Goal: Transaction & Acquisition: Purchase product/service

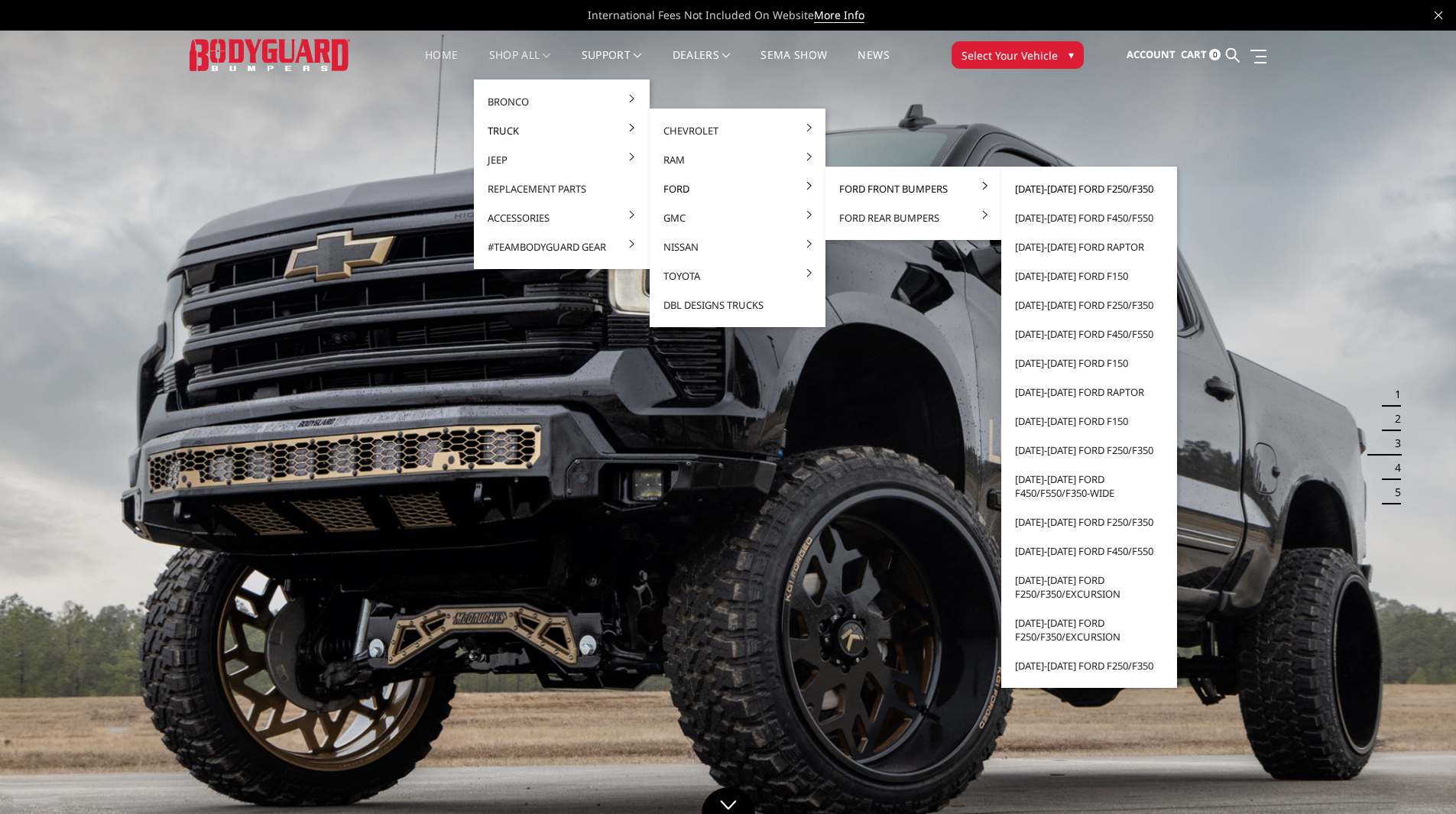
click at [1107, 191] on link "[DATE]-[DATE] Ford F250/F350" at bounding box center [1090, 189] width 164 height 29
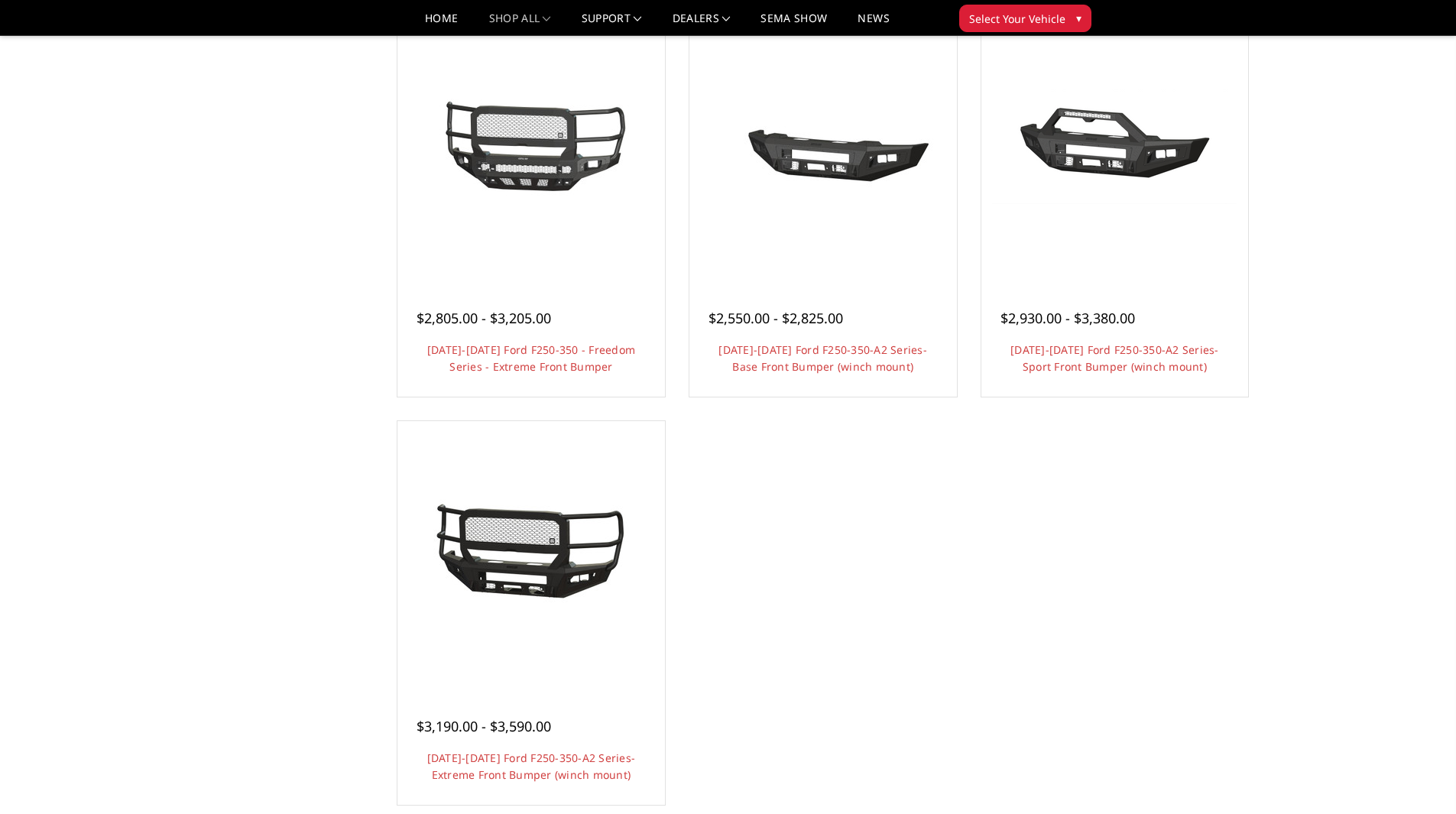
scroll to position [994, 0]
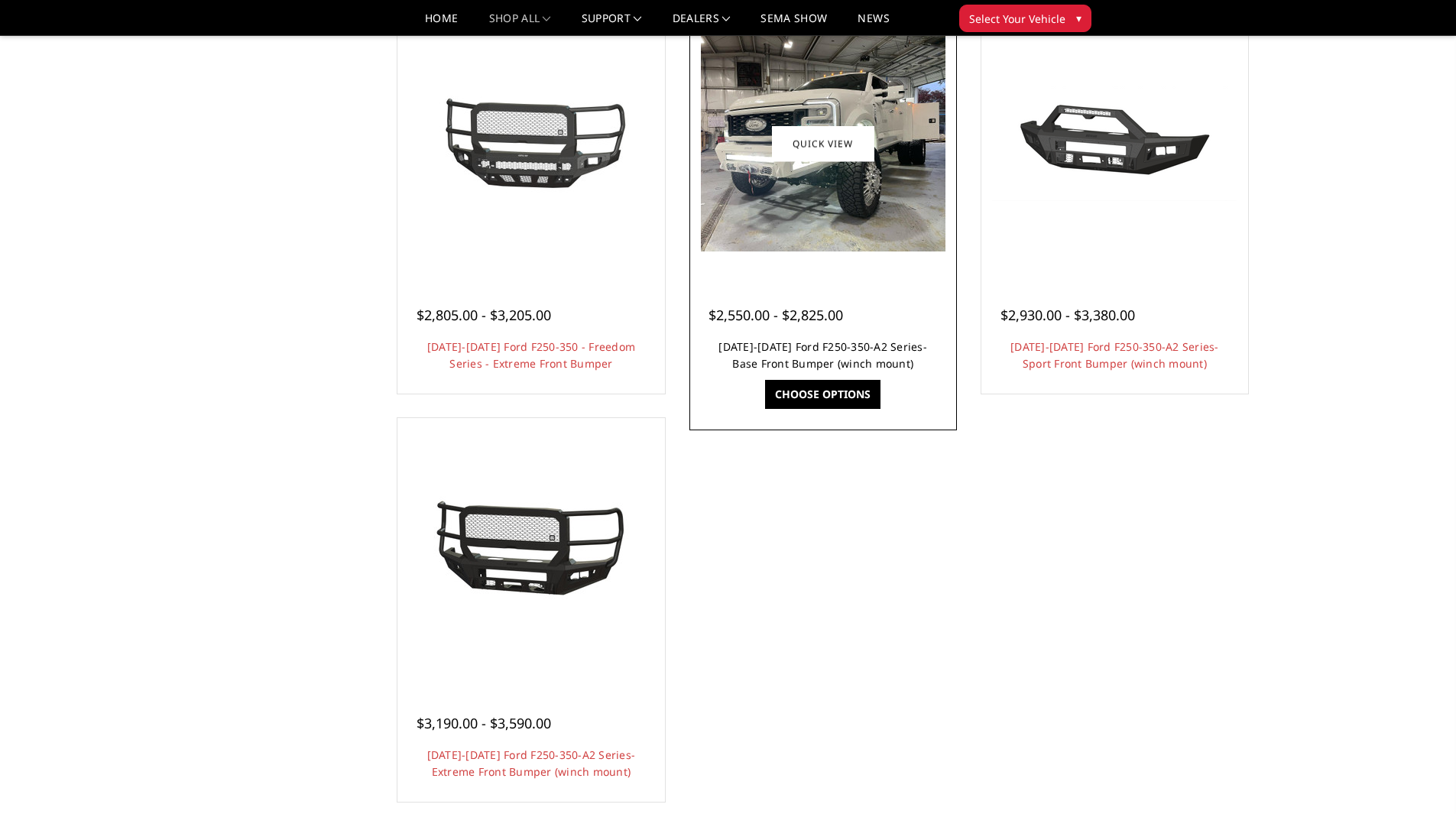
click at [847, 364] on link "[DATE]-[DATE] Ford F250-350-A2 Series-Base Front Bumper (winch mount)" at bounding box center [822, 354] width 208 height 32
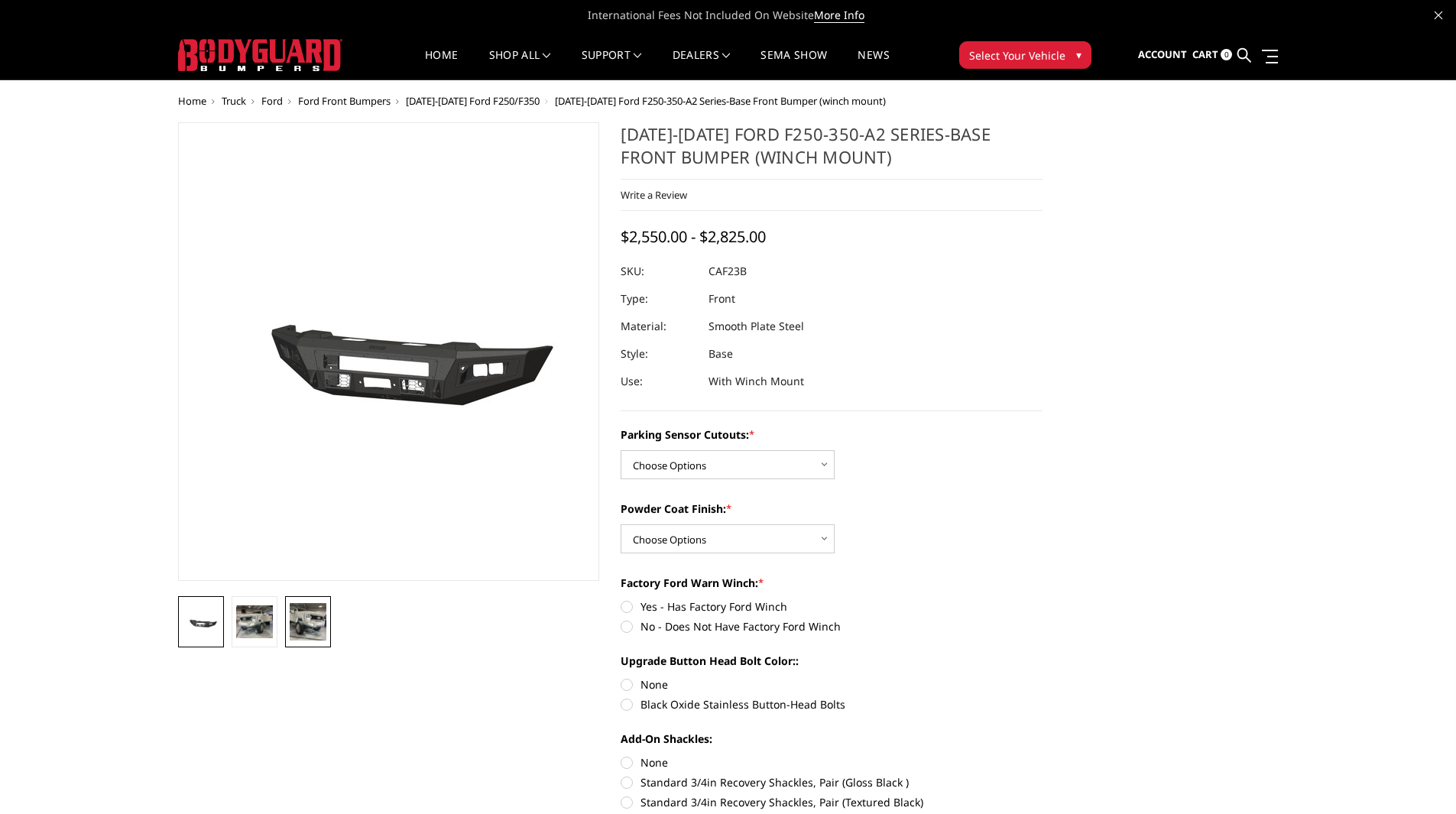
click at [309, 621] on img at bounding box center [307, 621] width 37 height 37
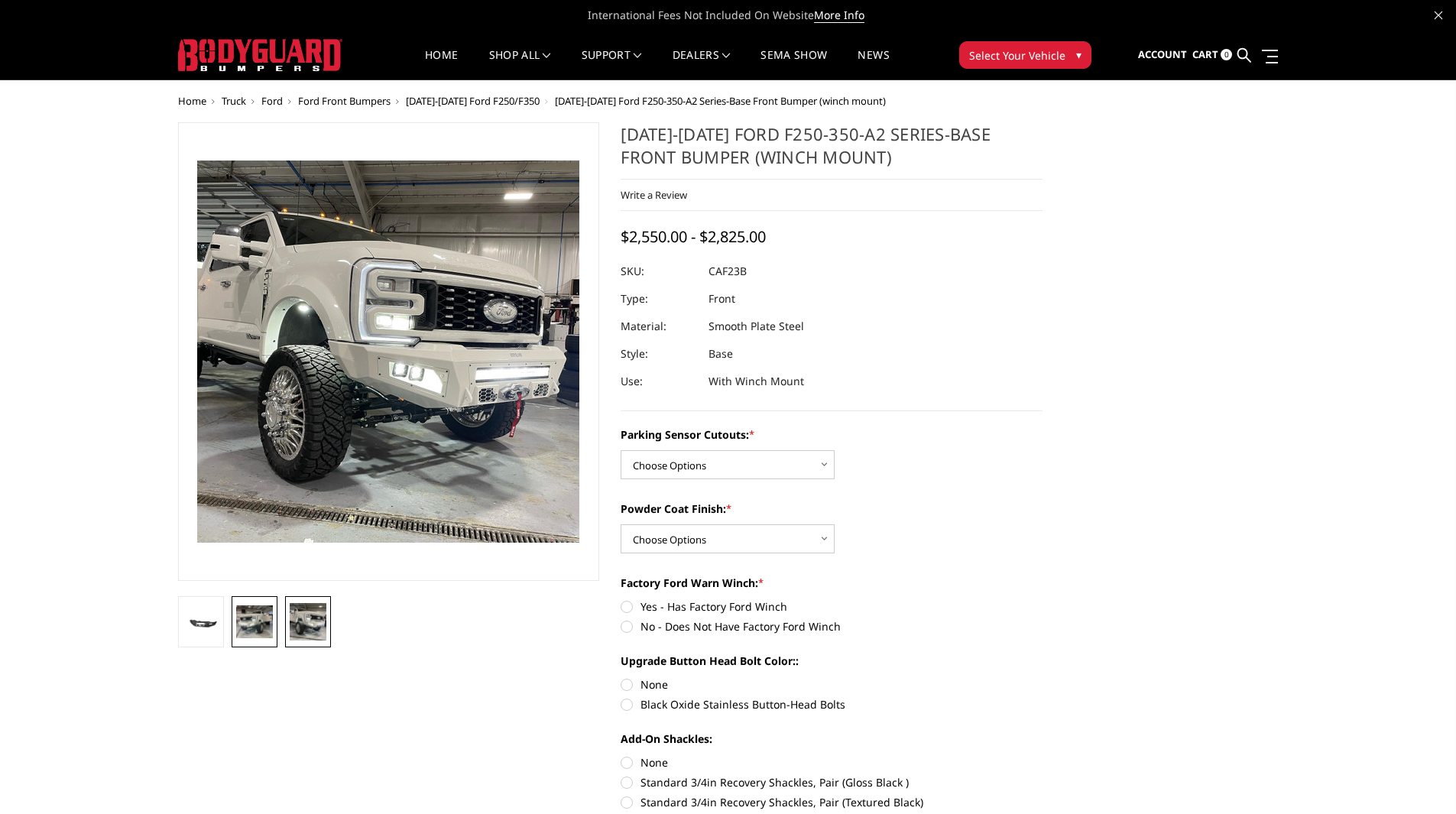
click at [266, 631] on img at bounding box center [254, 622] width 37 height 32
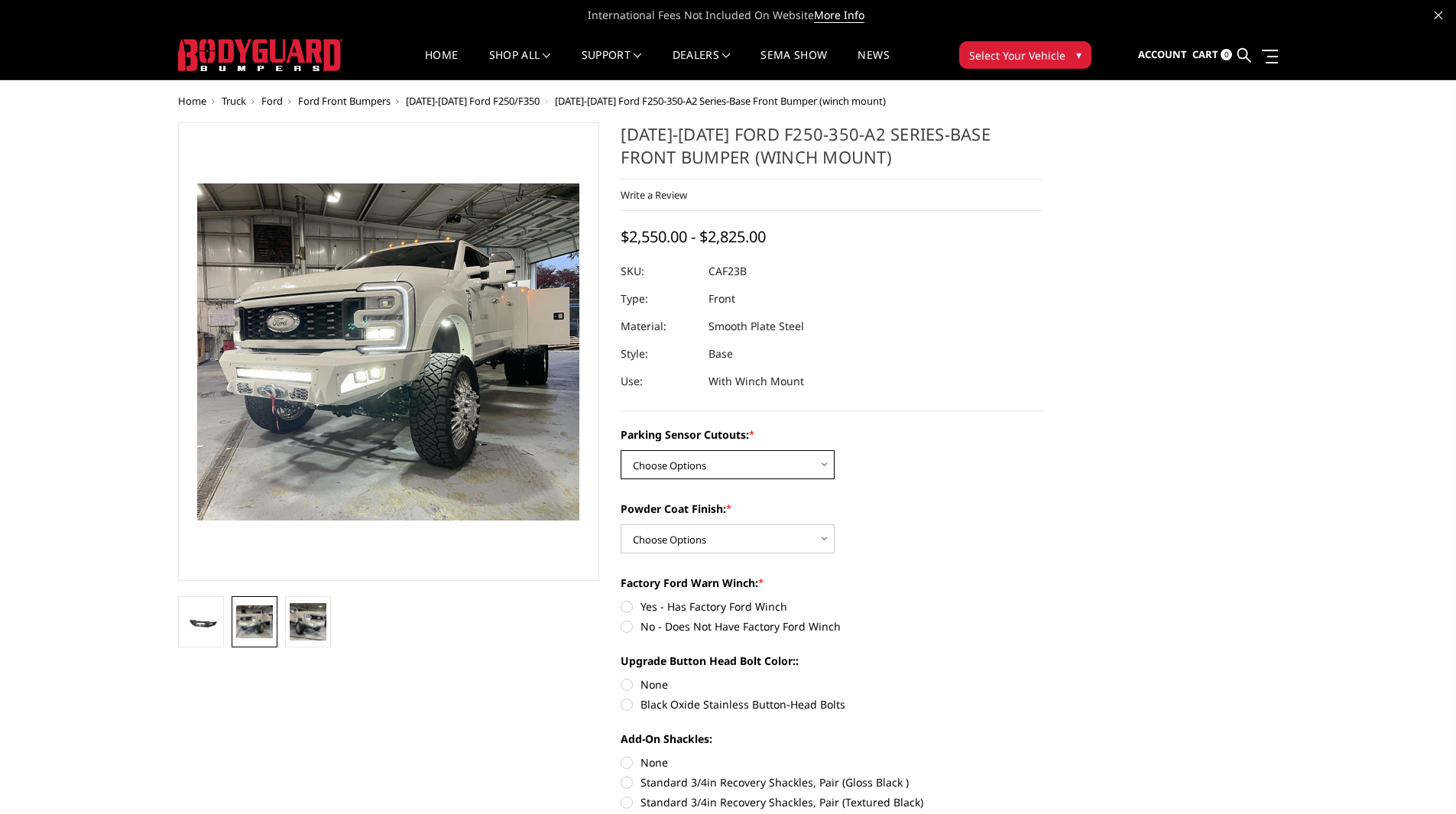
click at [780, 464] on select "Choose Options No-Without Parking Sensor Cutouts Yes-With Parking Sensor Cutouts" at bounding box center [728, 465] width 214 height 29
select select "2399"
click at [621, 450] on select "Choose Options No-Without Parking Sensor Cutouts Yes-With Parking Sensor Cutouts" at bounding box center [728, 465] width 214 height 29
click at [746, 532] on select "Choose Options Bare Metal Textured Black Powder Coat" at bounding box center [728, 539] width 214 height 29
select select "2401"
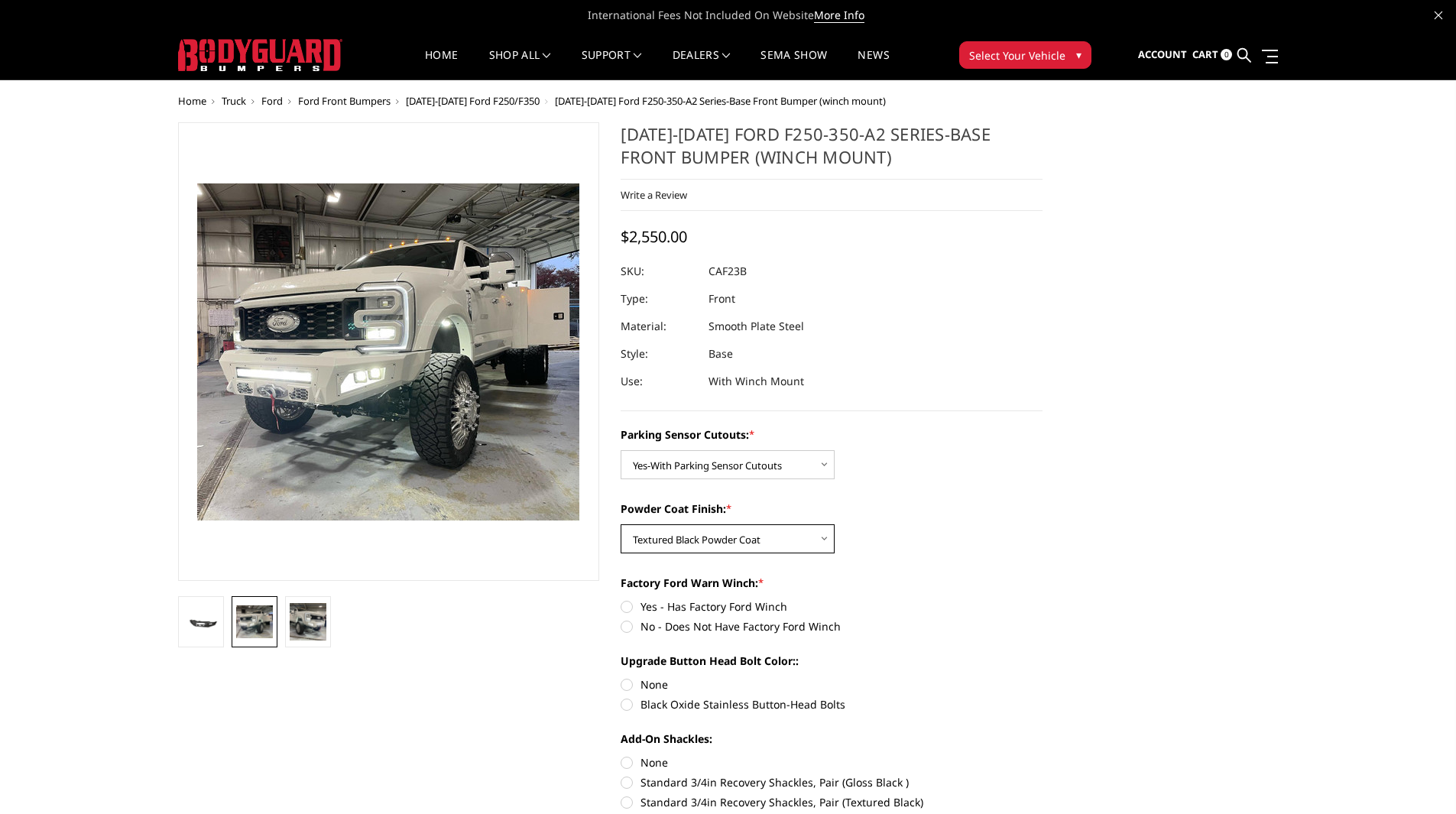
click at [621, 524] on select "Choose Options Bare Metal Textured Black Powder Coat" at bounding box center [728, 539] width 214 height 29
click at [637, 629] on label "No - Does Not Have Factory Ford Winch" at bounding box center [832, 626] width 422 height 16
click at [1043, 600] on input "No - Does Not Have Factory Ford Winch" at bounding box center [1043, 599] width 1 height 1
radio input "true"
click at [630, 708] on label "Black Oxide Stainless Button-Head Bolts" at bounding box center [832, 704] width 422 height 16
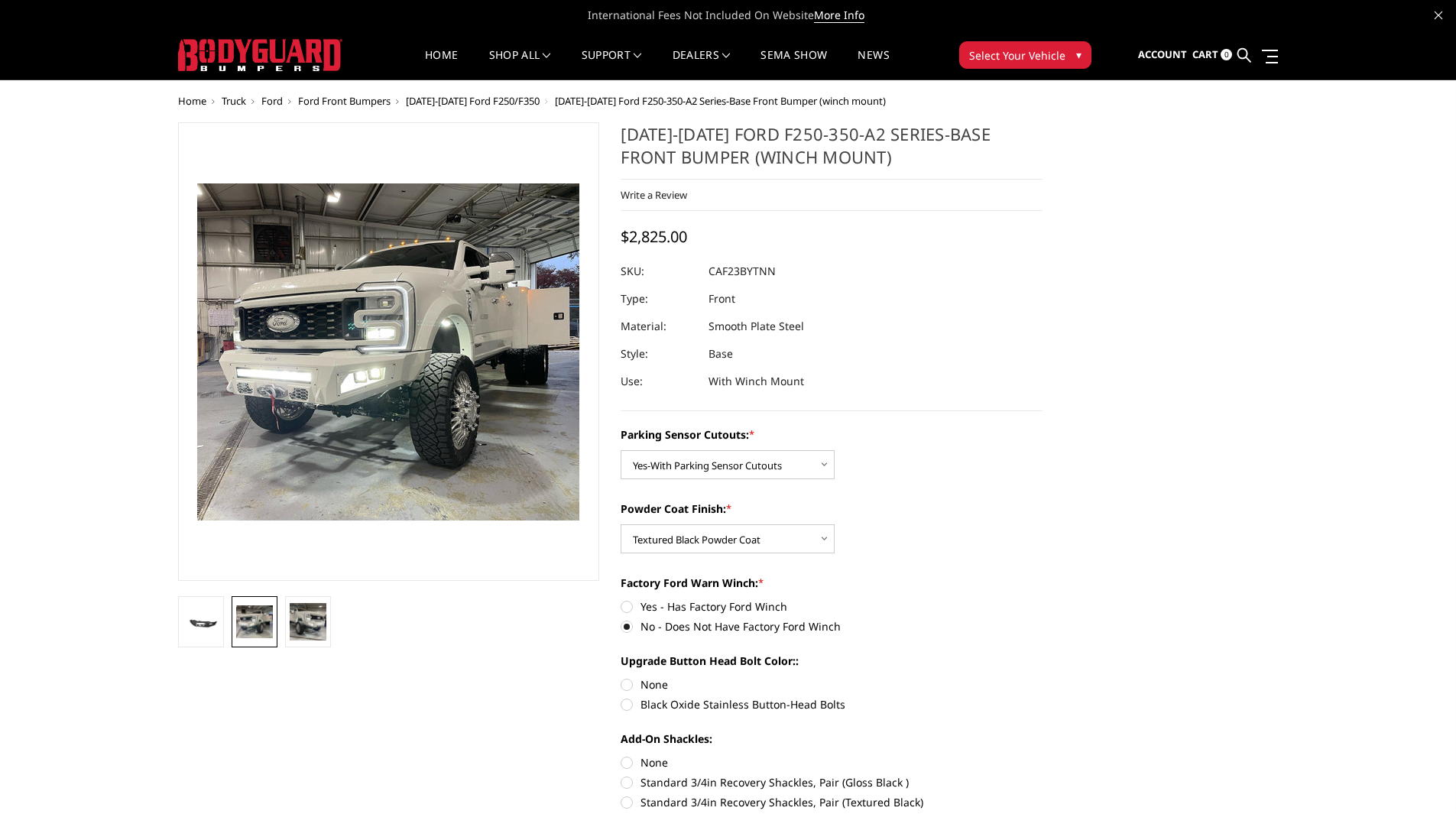
click at [1043, 677] on input "Black Oxide Stainless Button-Head Bolts" at bounding box center [1043, 676] width 1 height 1
radio input "true"
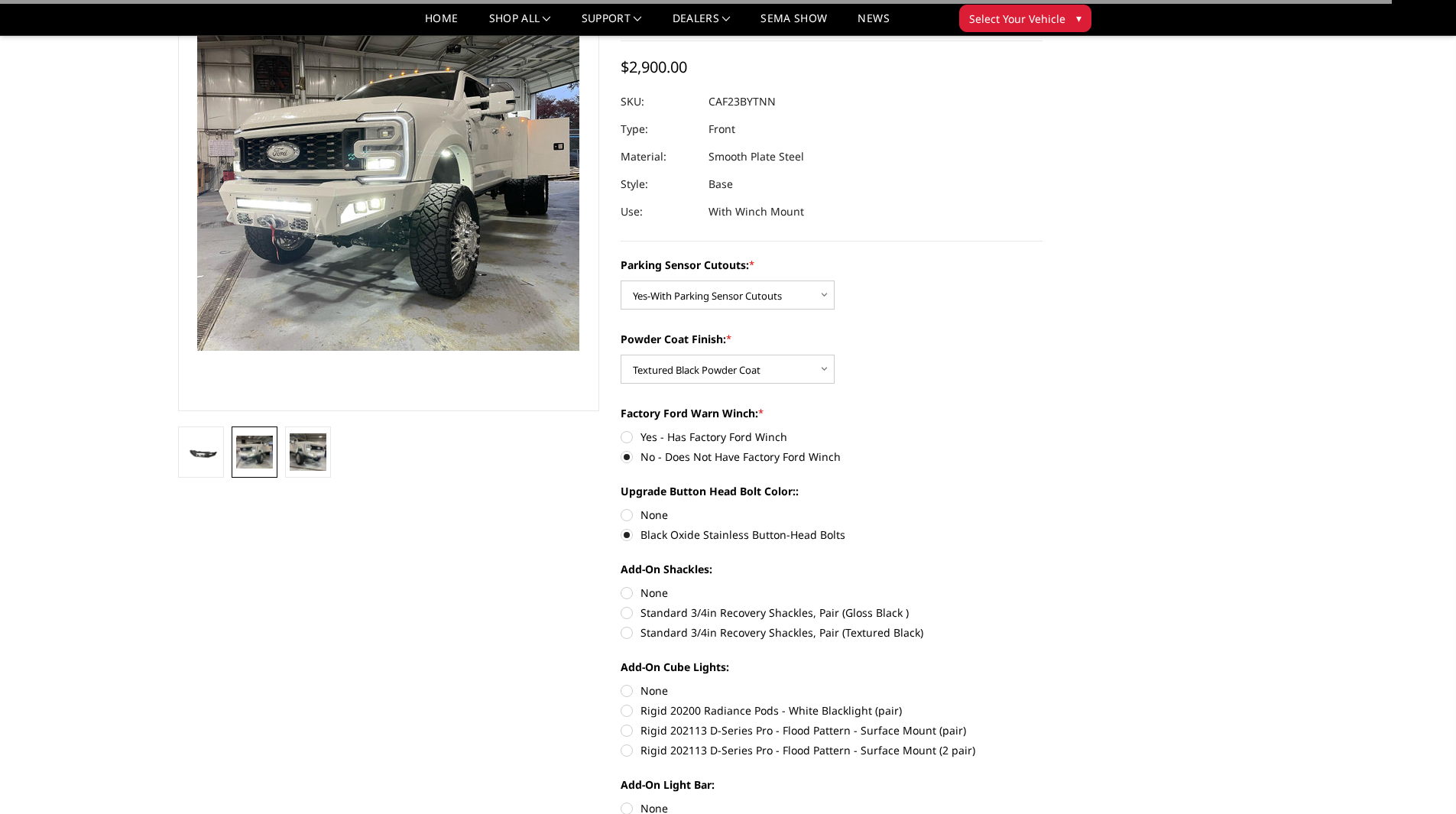
scroll to position [153, 0]
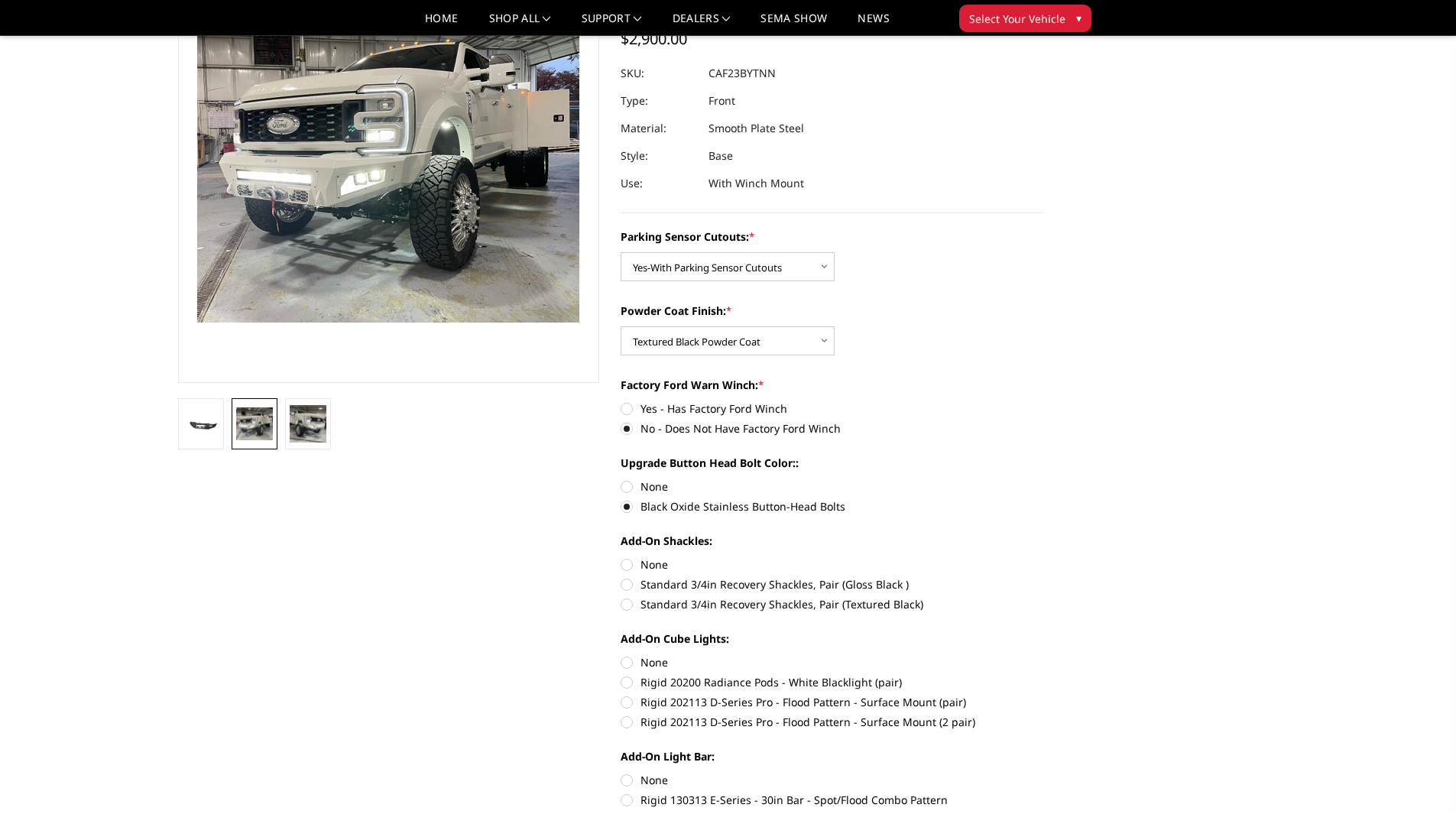
click at [641, 571] on label "None" at bounding box center [832, 565] width 422 height 16
click at [622, 558] on input "None" at bounding box center [621, 557] width 1 height 1
radio input "true"
click at [639, 664] on label "None" at bounding box center [832, 662] width 422 height 16
click at [622, 655] on input "None" at bounding box center [621, 654] width 1 height 1
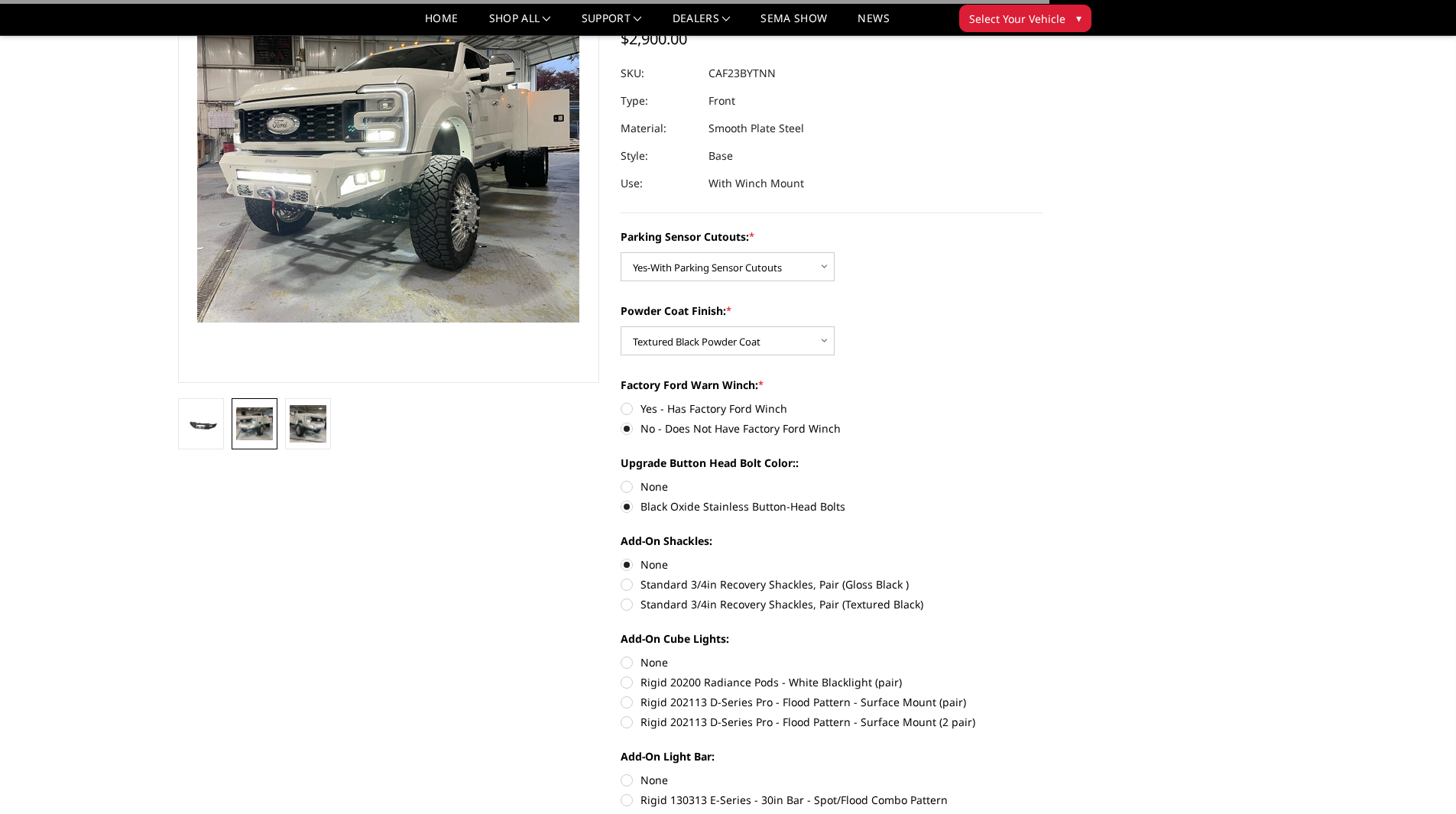
radio input "true"
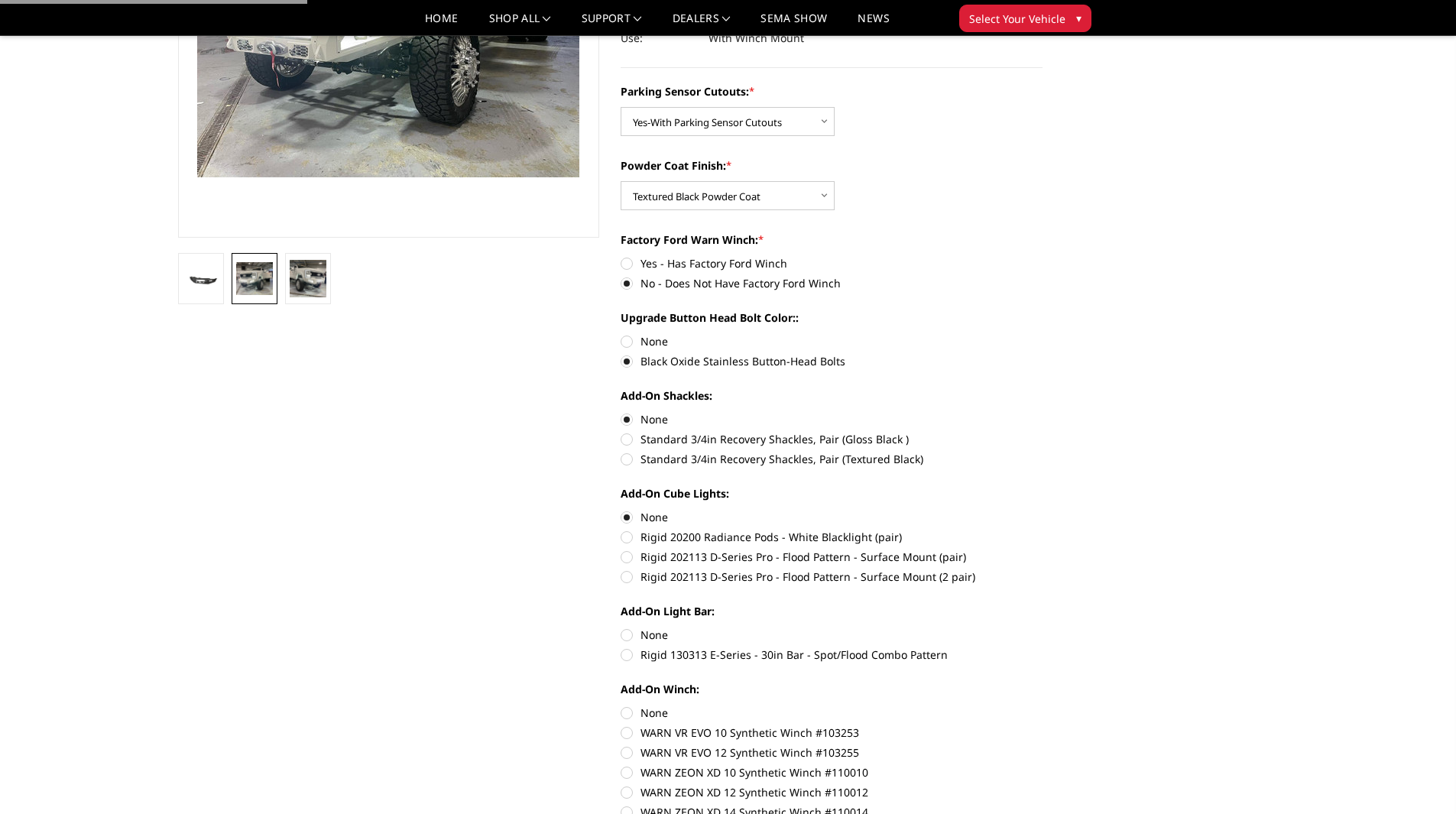
scroll to position [306, 0]
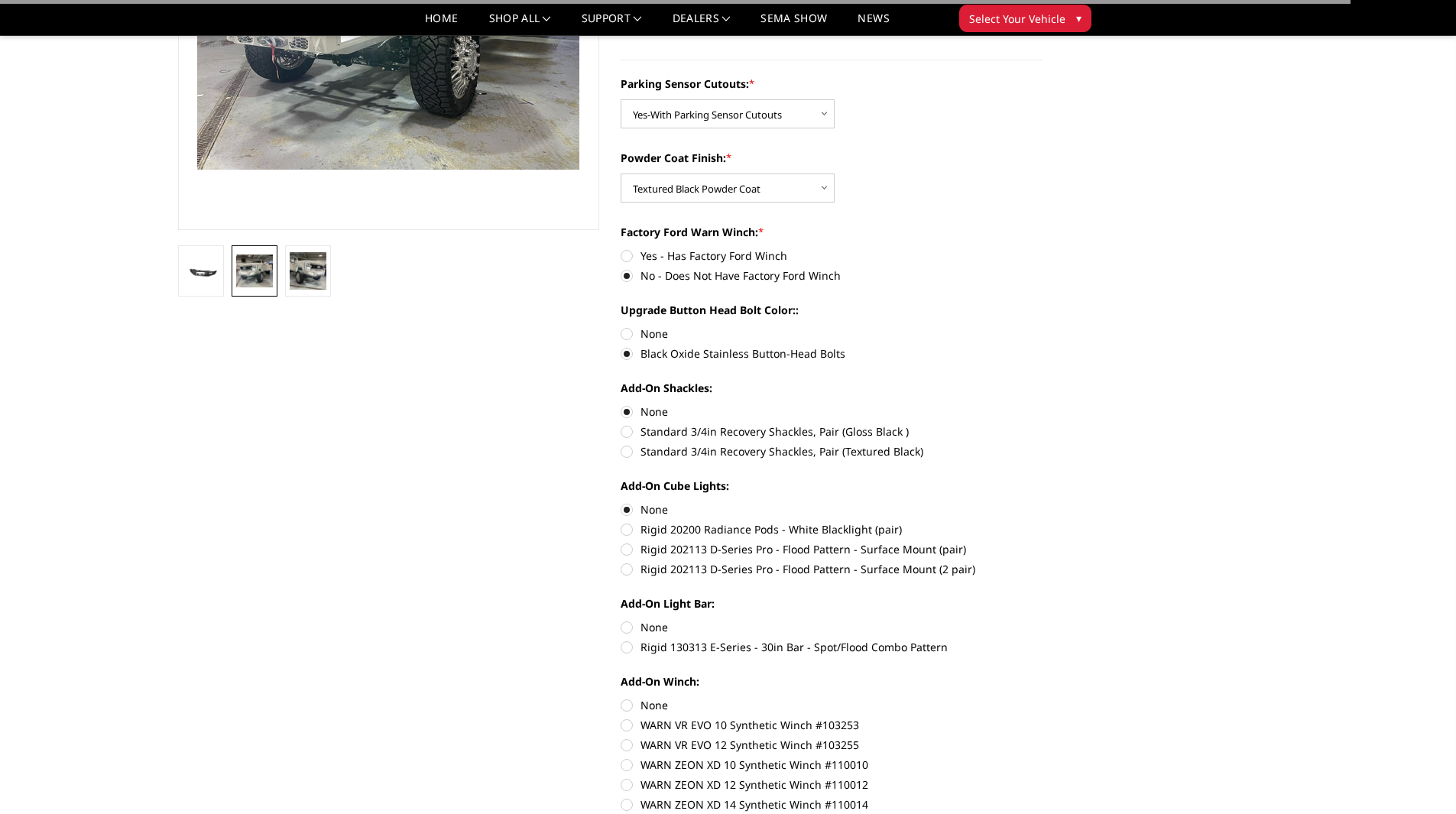
click at [632, 619] on label "None" at bounding box center [832, 627] width 422 height 16
click at [622, 619] on input "None" at bounding box center [621, 619] width 1 height 1
radio input "true"
click at [637, 703] on label "None" at bounding box center [832, 705] width 422 height 16
click at [622, 698] on input "None" at bounding box center [621, 697] width 1 height 1
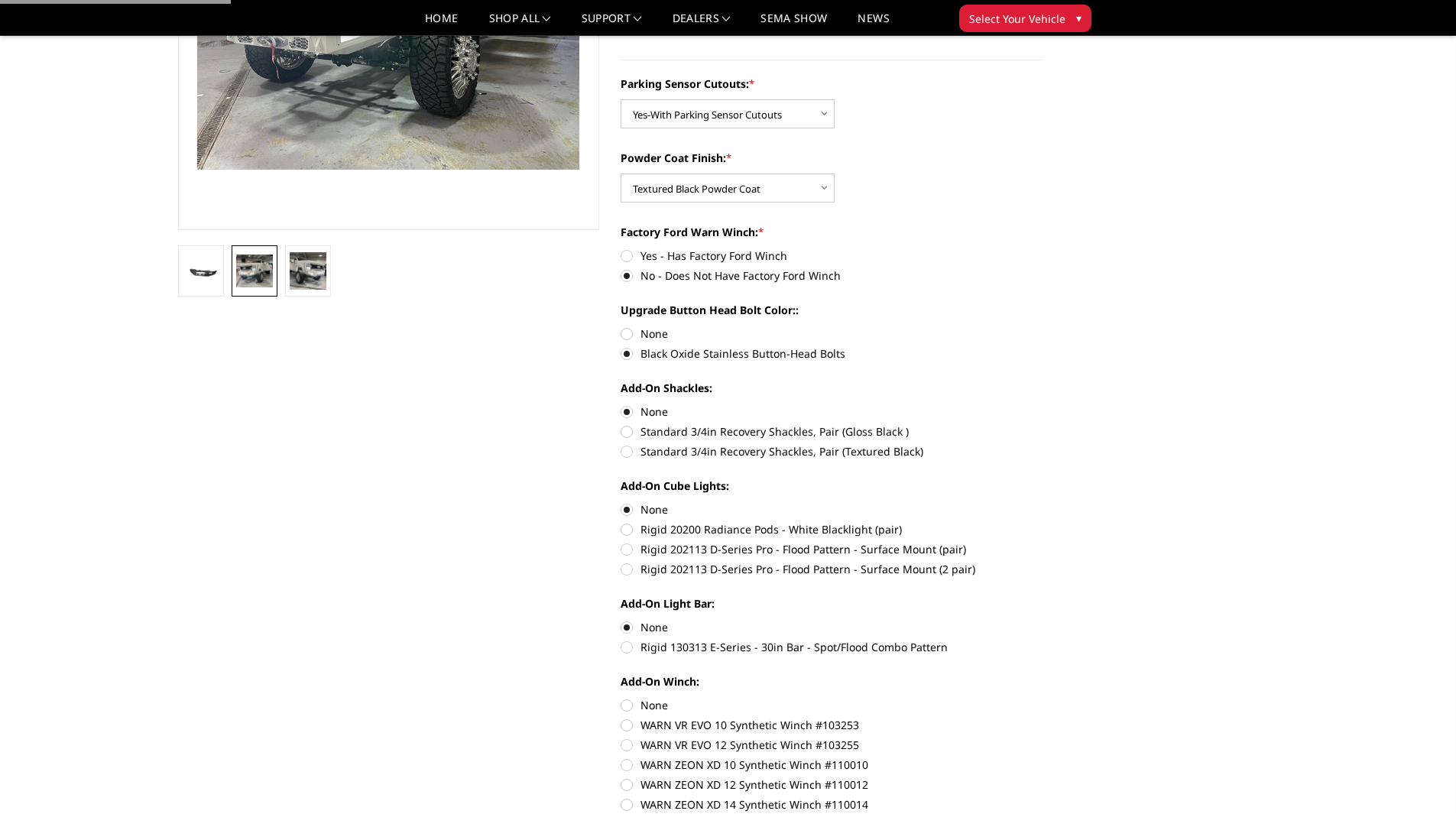
radio input "true"
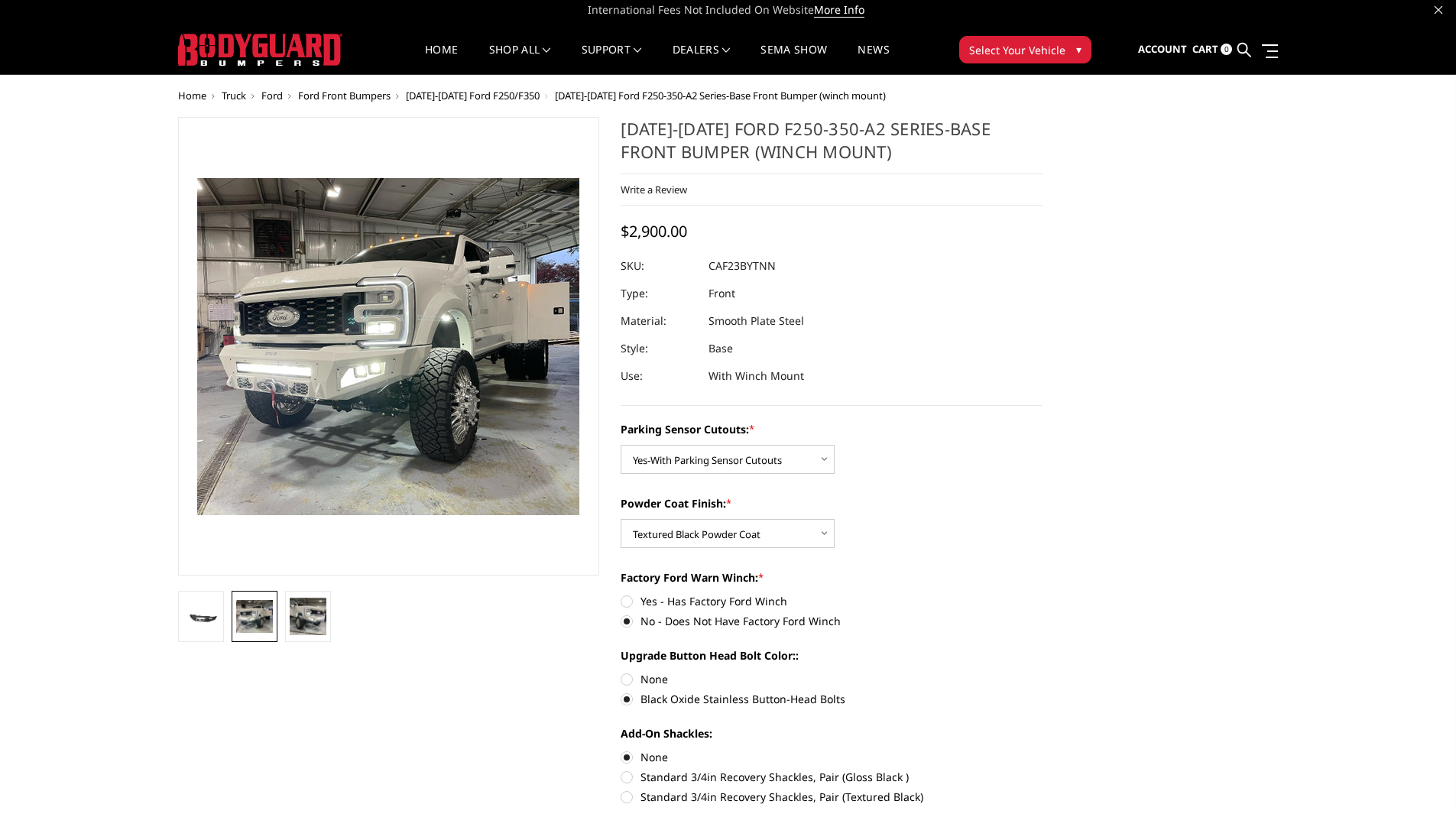
scroll to position [0, 0]
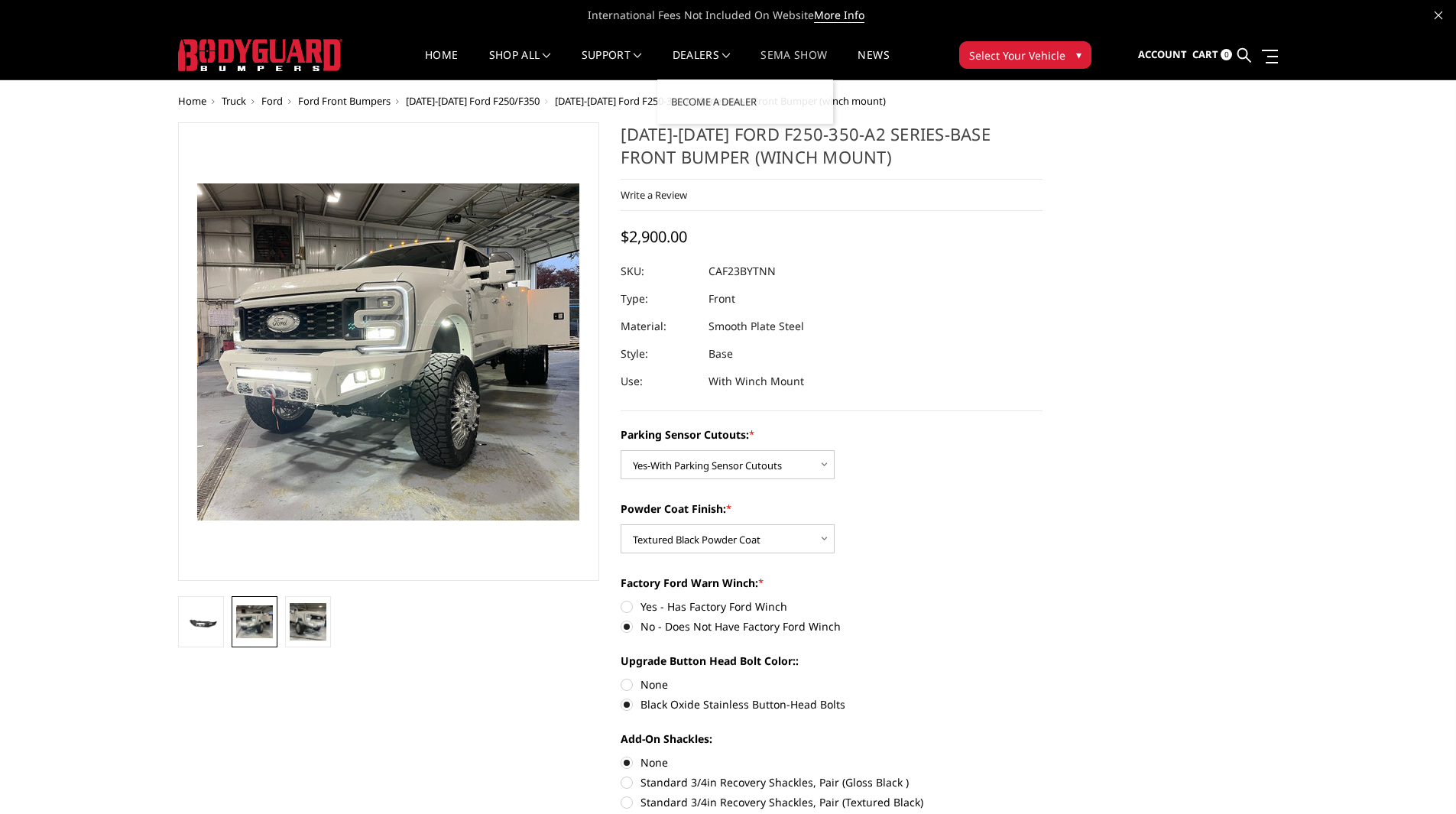
click at [785, 66] on link "SEMA Show" at bounding box center [794, 64] width 67 height 30
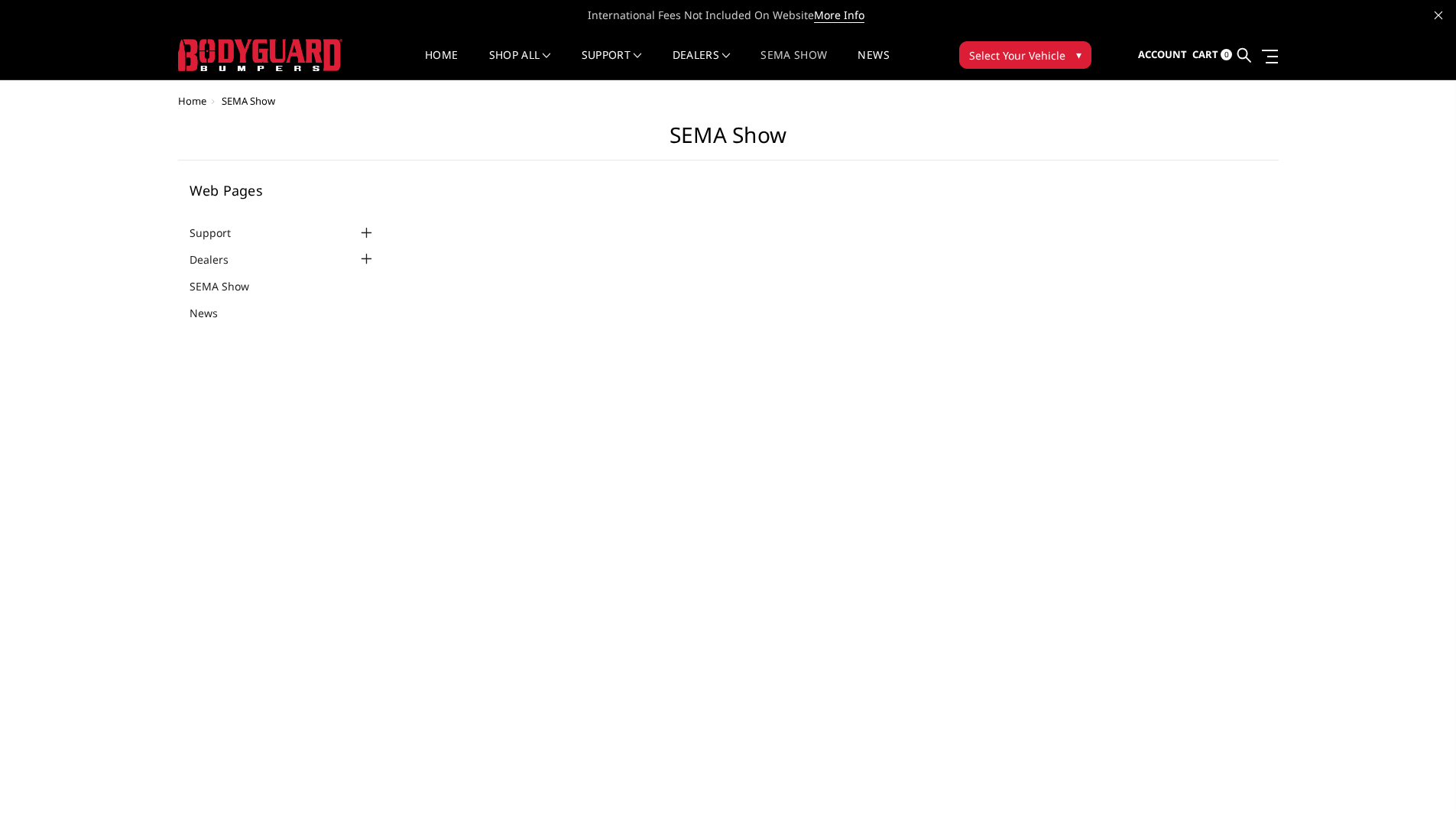
select select "US"
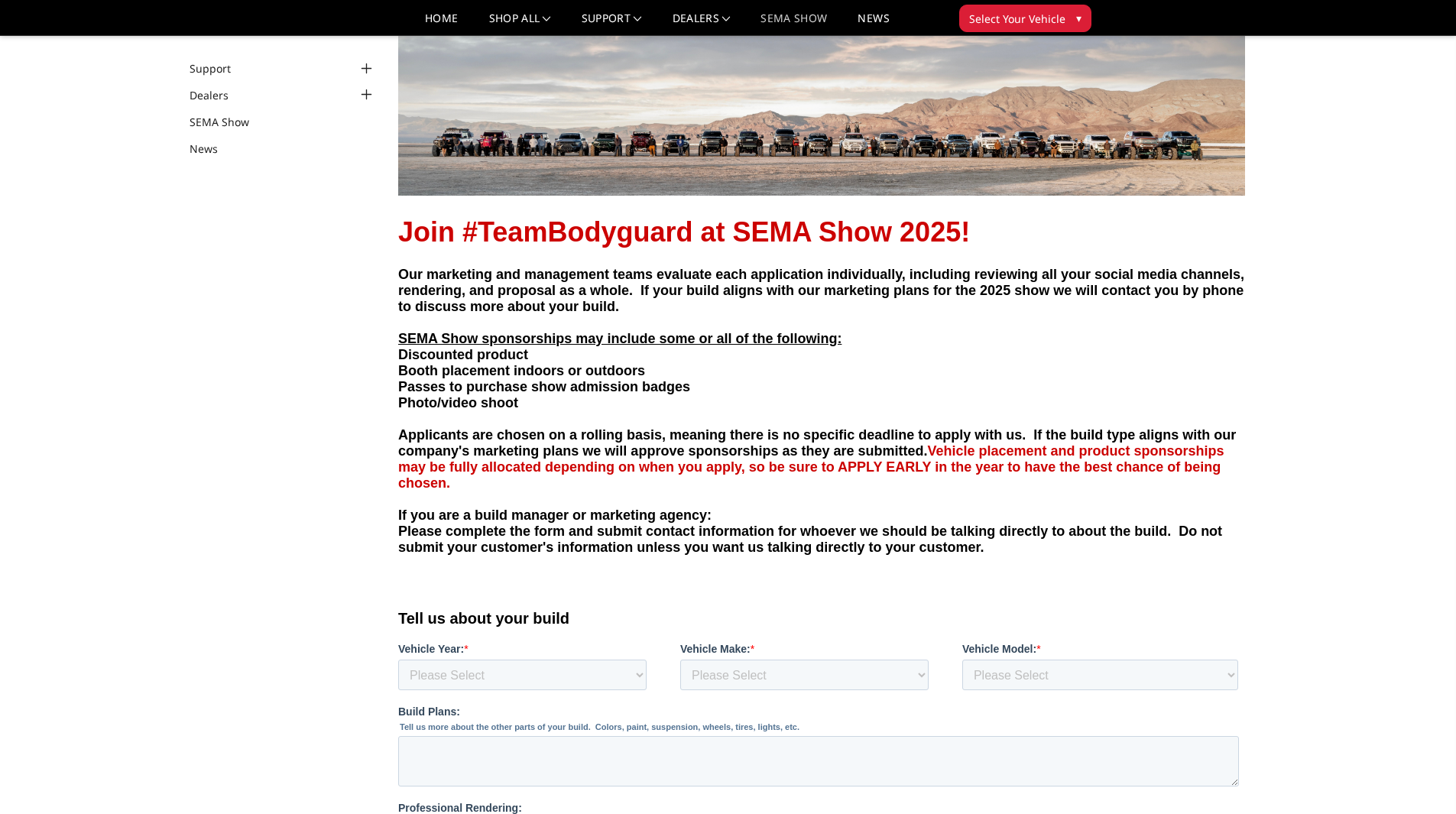
scroll to position [153, 0]
